Goal: Find specific page/section: Locate a particular part of the current website

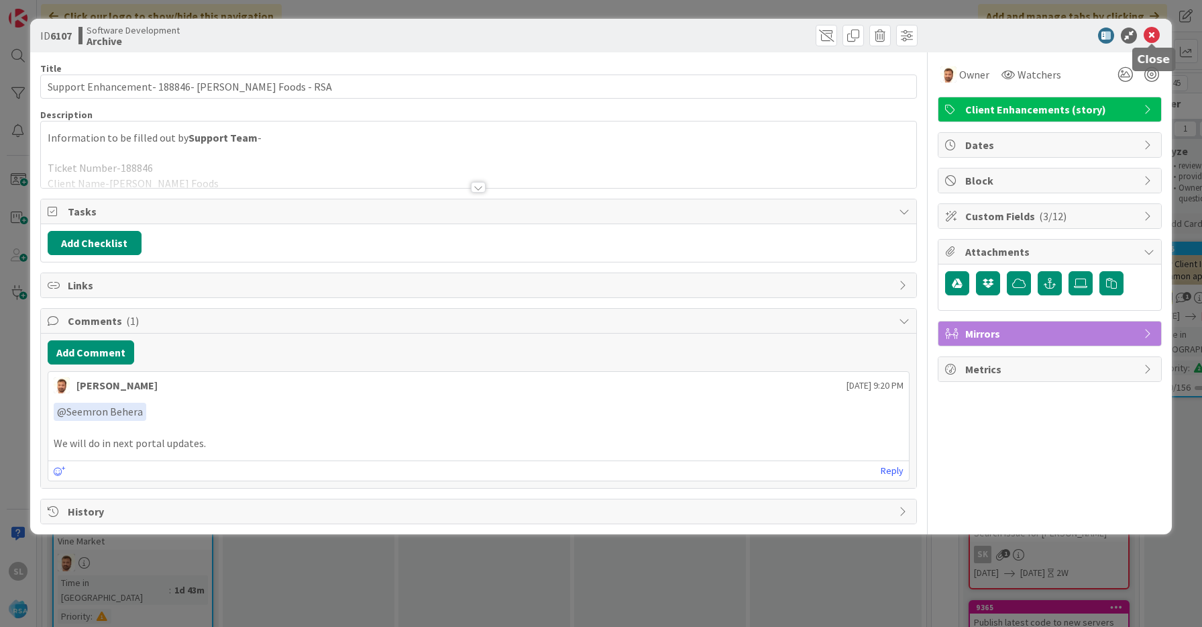
click at [1151, 40] on icon at bounding box center [1152, 36] width 16 height 16
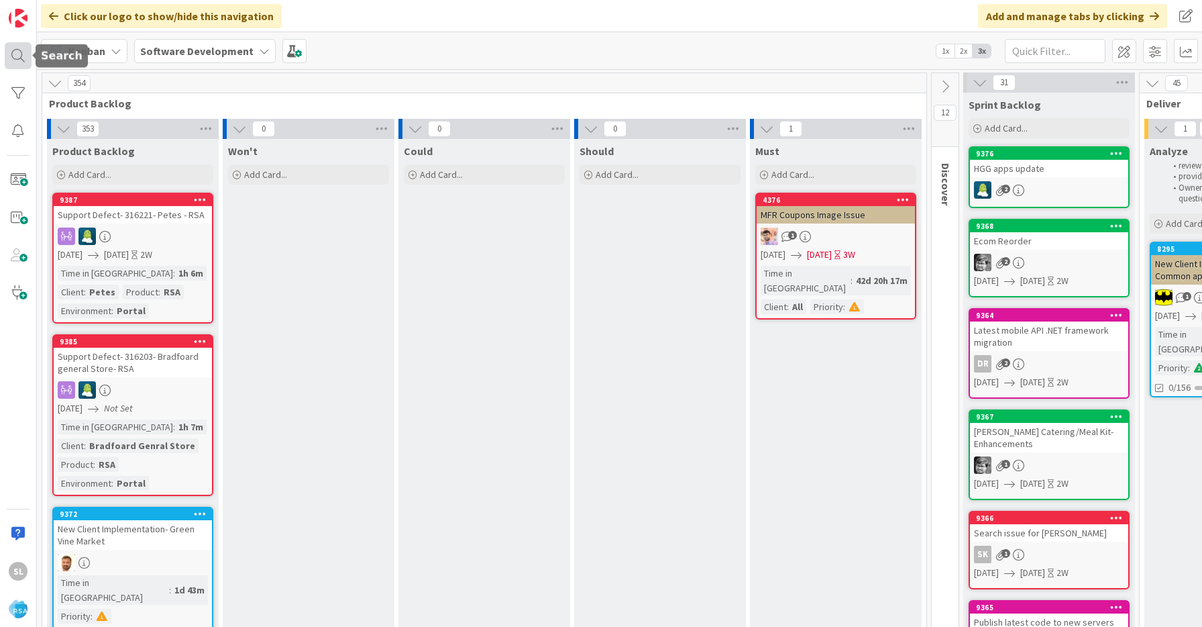
click at [17, 59] on div at bounding box center [18, 55] width 27 height 27
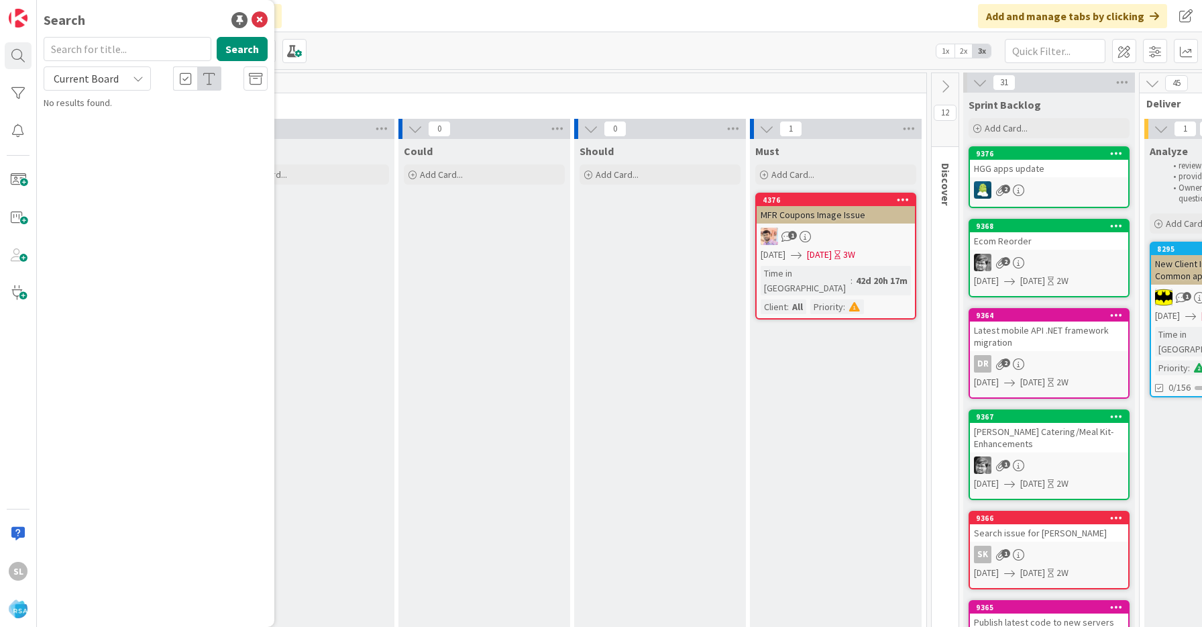
click at [85, 48] on input "text" at bounding box center [128, 49] width 168 height 24
type input "9362"
click at [235, 48] on button "Search" at bounding box center [242, 49] width 51 height 24
click at [213, 124] on p "App Home Page menu display order change" at bounding box center [164, 125] width 205 height 28
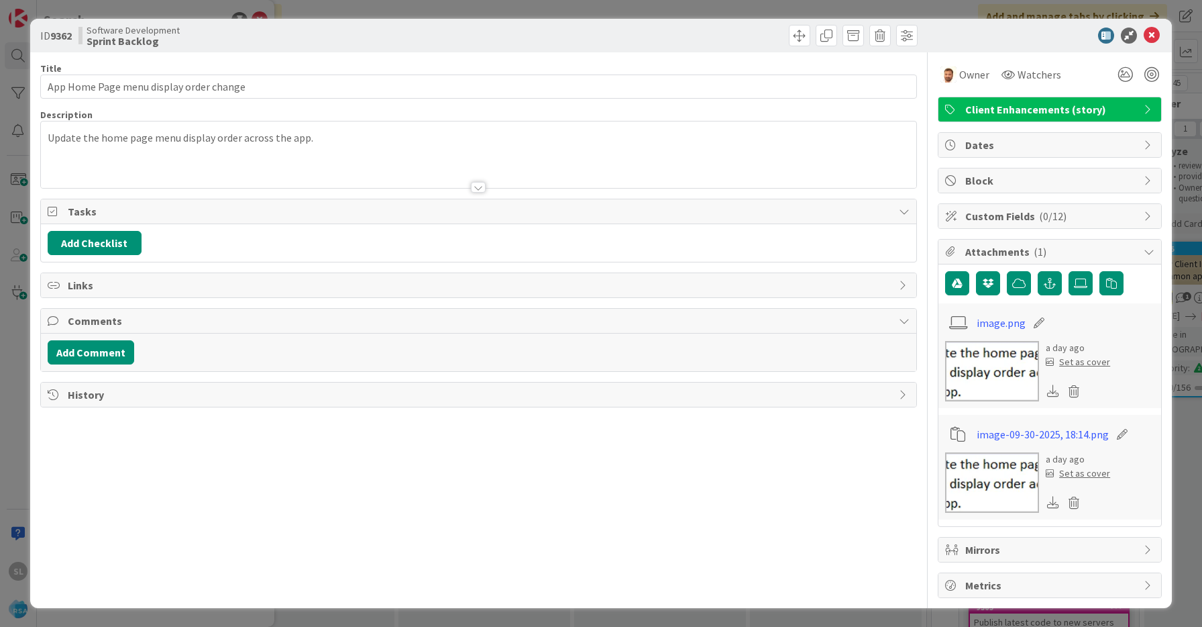
type input "App Home Page menu display order change"
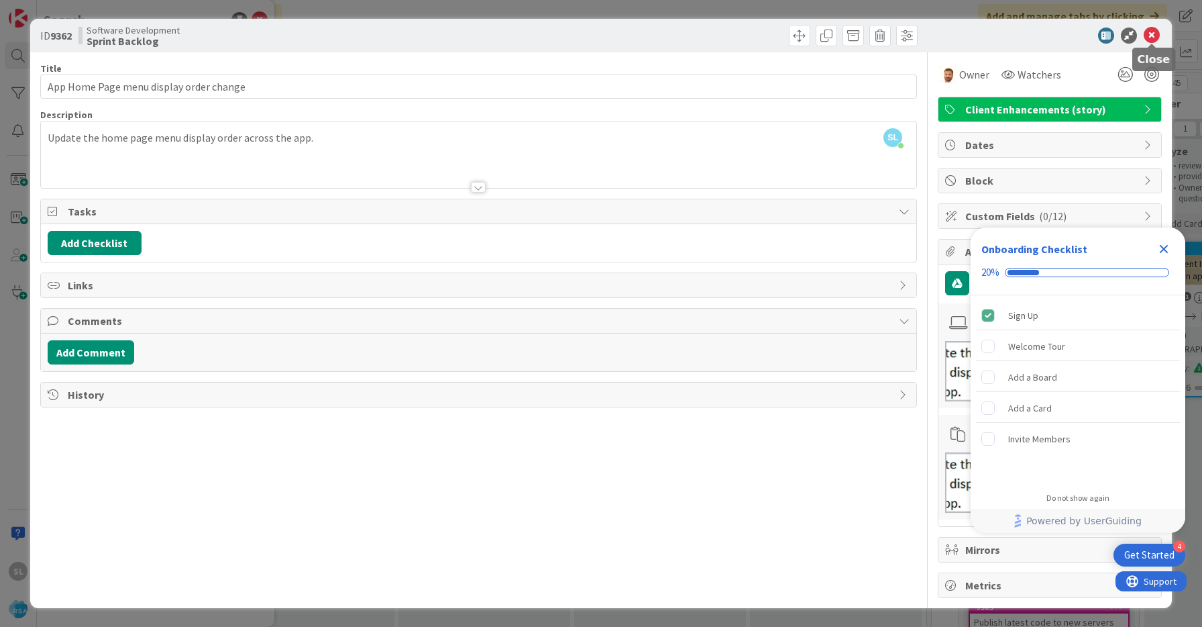
click at [1154, 33] on icon at bounding box center [1152, 36] width 16 height 16
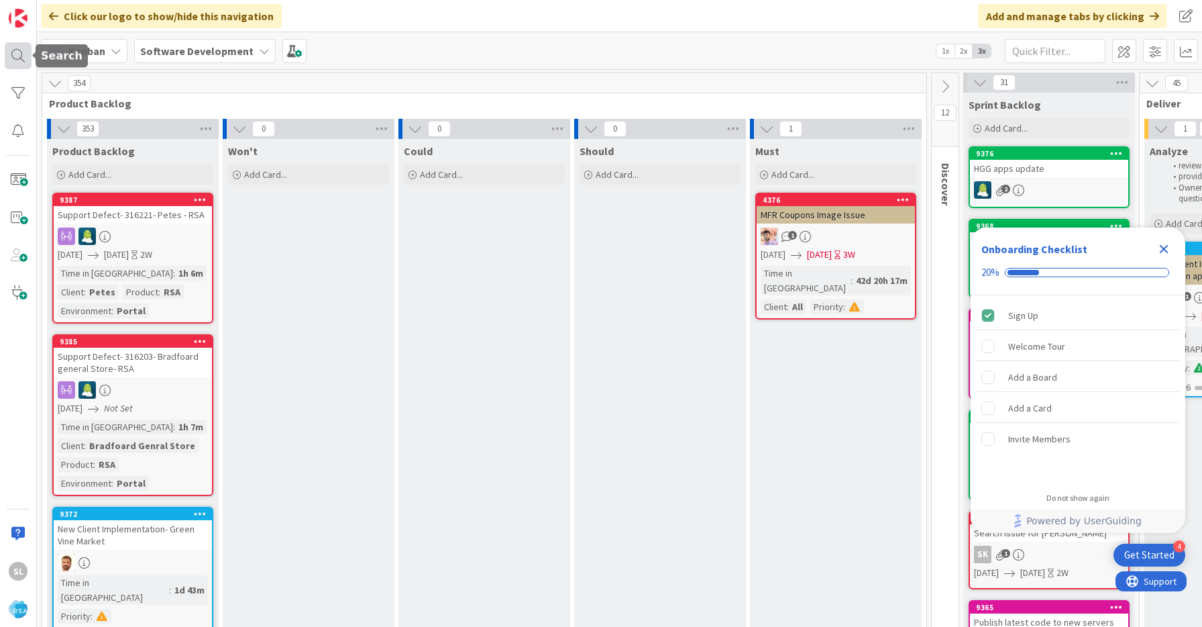
click at [18, 61] on div at bounding box center [18, 55] width 27 height 27
